Goal: Information Seeking & Learning: Find specific page/section

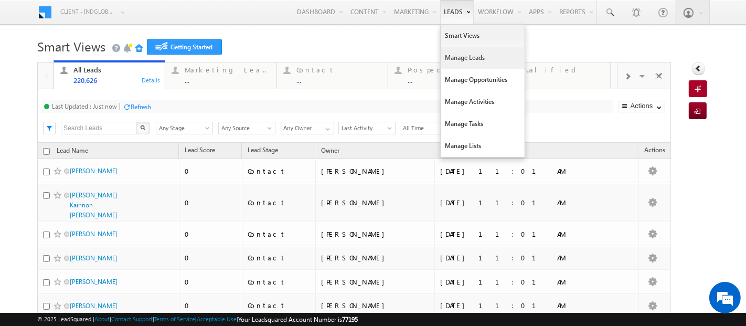
click at [449, 60] on link "Manage Leads" at bounding box center [483, 58] width 84 height 22
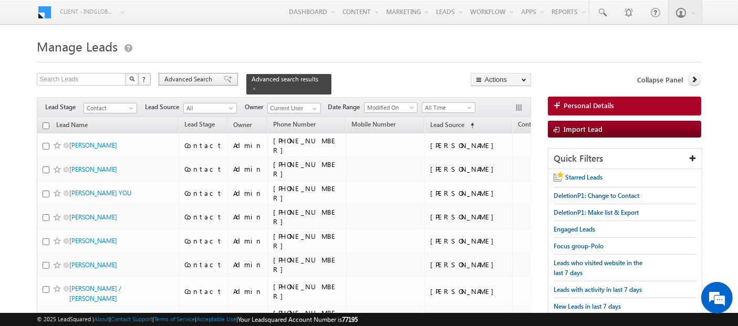
click at [178, 80] on span "Advanced Search" at bounding box center [189, 79] width 51 height 9
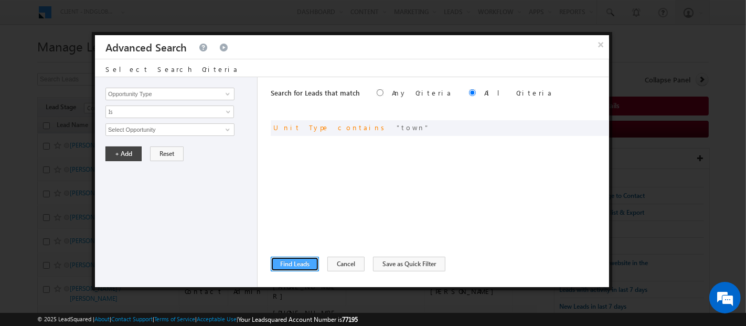
click at [300, 264] on button "Find Leads" at bounding box center [295, 264] width 48 height 15
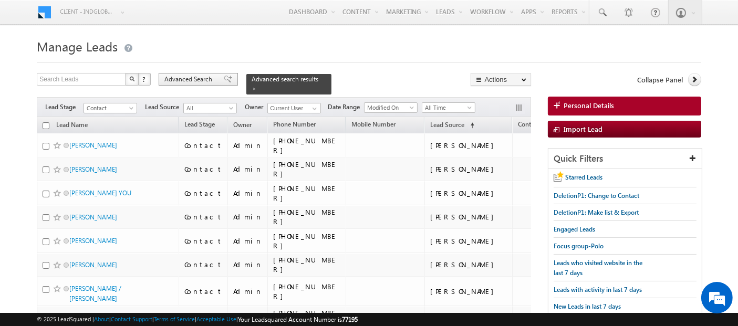
click at [211, 81] on span "Advanced Search" at bounding box center [189, 79] width 51 height 9
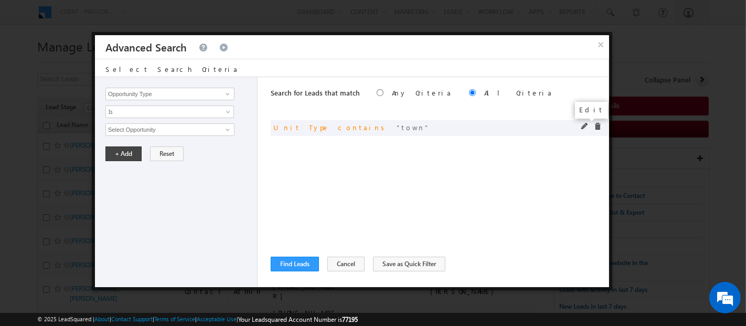
click at [586, 129] on span at bounding box center [585, 126] width 7 height 7
click at [117, 128] on input "town" at bounding box center [170, 129] width 129 height 13
type input "villa"
click at [121, 151] on button "+ Add" at bounding box center [124, 153] width 36 height 15
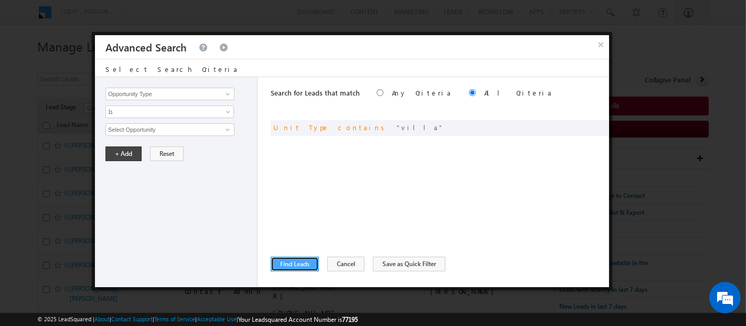
click at [295, 267] on button "Find Leads" at bounding box center [295, 264] width 48 height 15
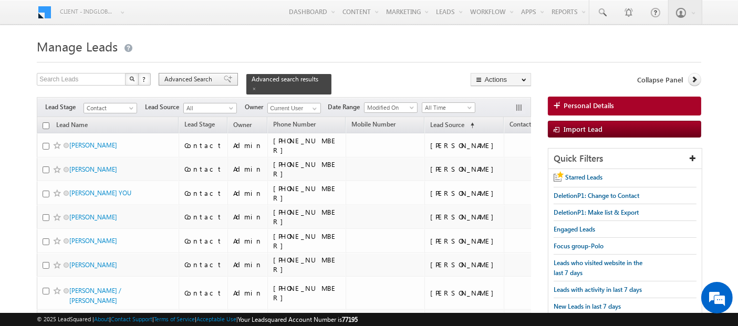
click at [178, 76] on span "Advanced Search" at bounding box center [189, 79] width 51 height 9
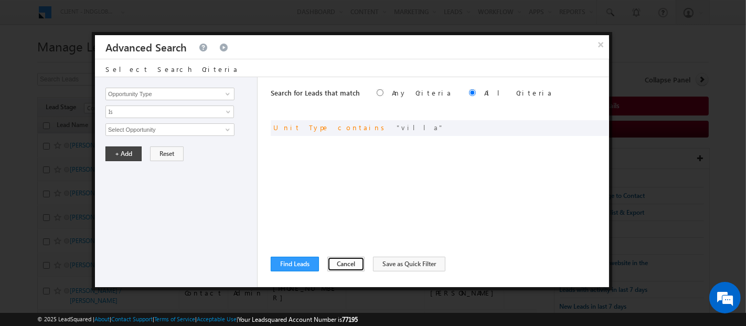
click at [353, 263] on button "Cancel" at bounding box center [346, 264] width 37 height 15
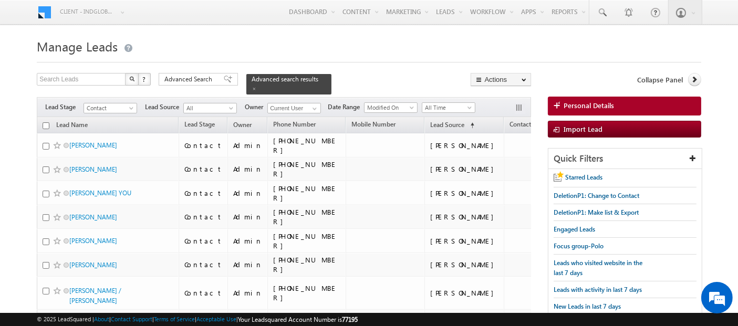
click at [640, 47] on h1 "Manage Leads" at bounding box center [369, 45] width 664 height 20
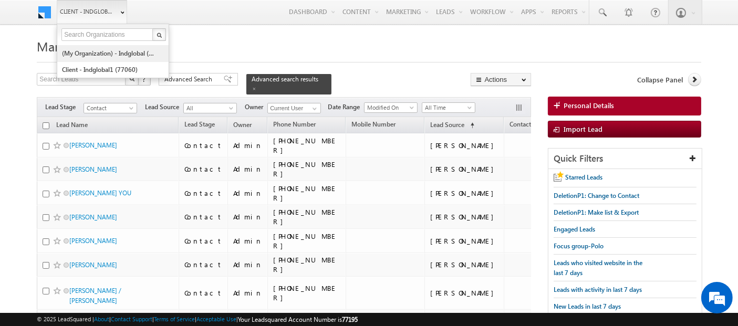
click at [114, 54] on link "(My Organization) - indglobal (48060)" at bounding box center [109, 53] width 96 height 16
